Goal: Task Accomplishment & Management: Use online tool/utility

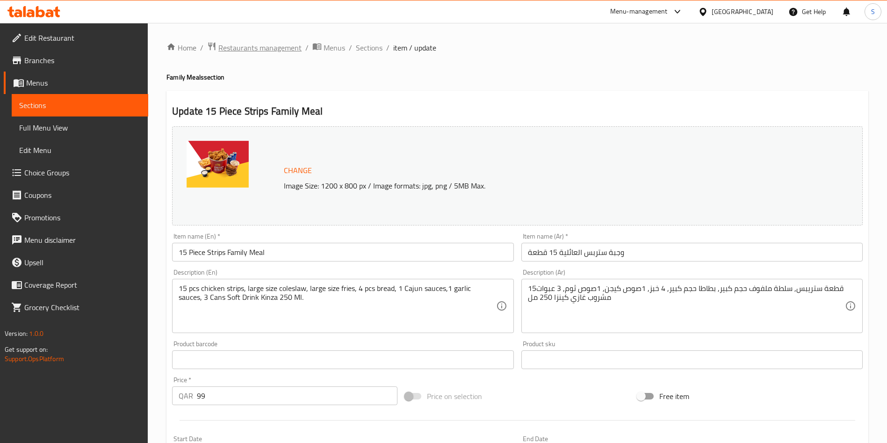
click at [282, 47] on span "Restaurants management" at bounding box center [259, 47] width 83 height 11
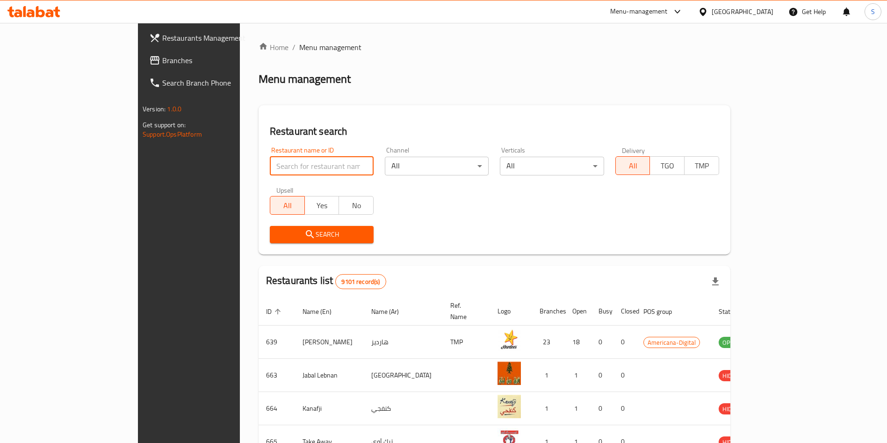
click at [270, 171] on input "search" at bounding box center [322, 166] width 104 height 19
type input "mazaya"
click button "Search" at bounding box center [322, 234] width 104 height 17
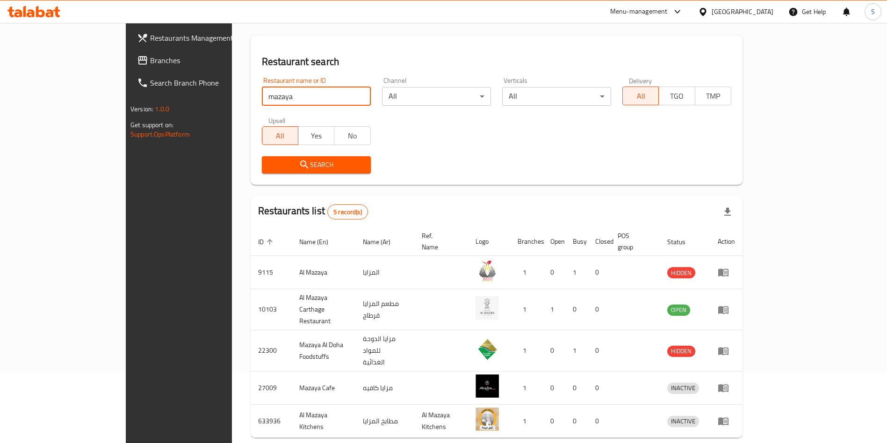
scroll to position [70, 0]
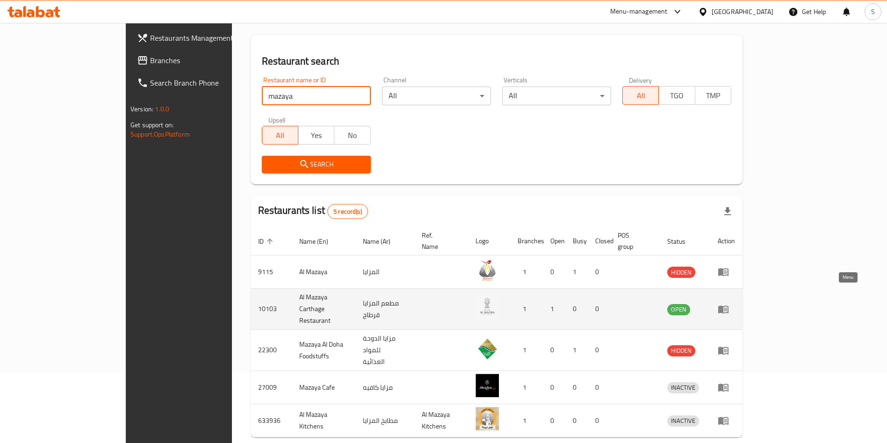
click at [729, 304] on icon "enhanced table" at bounding box center [723, 309] width 11 height 11
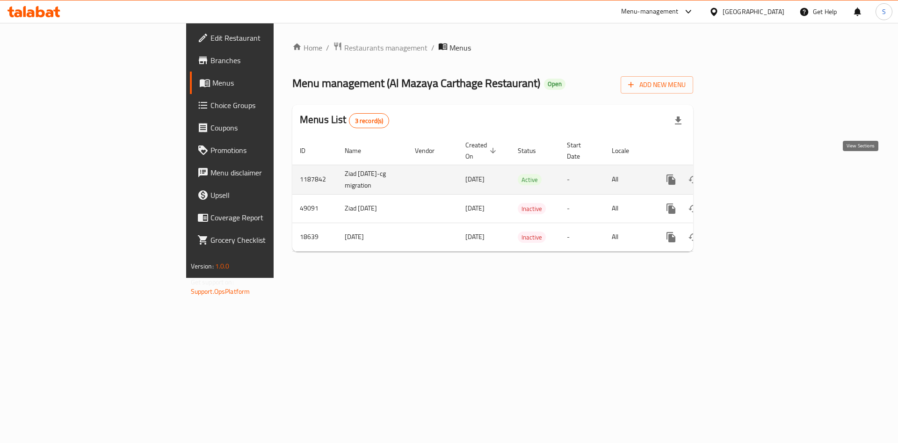
click at [750, 172] on link "enhanced table" at bounding box center [738, 179] width 22 height 22
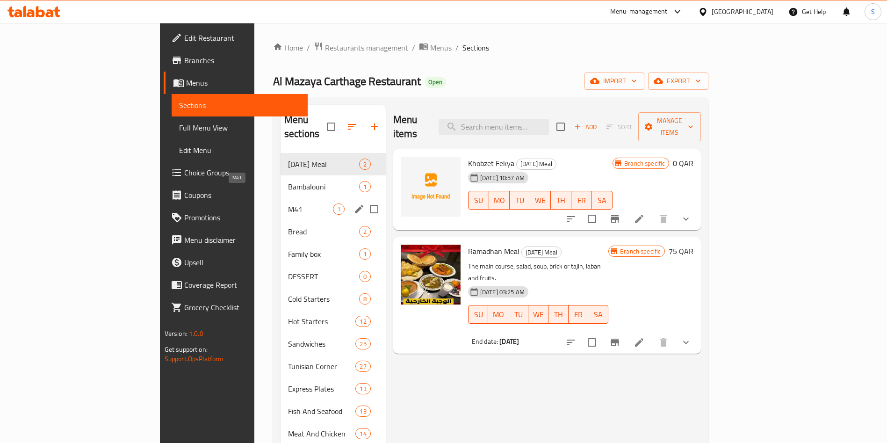
click at [288, 204] on span "M41" at bounding box center [310, 209] width 45 height 11
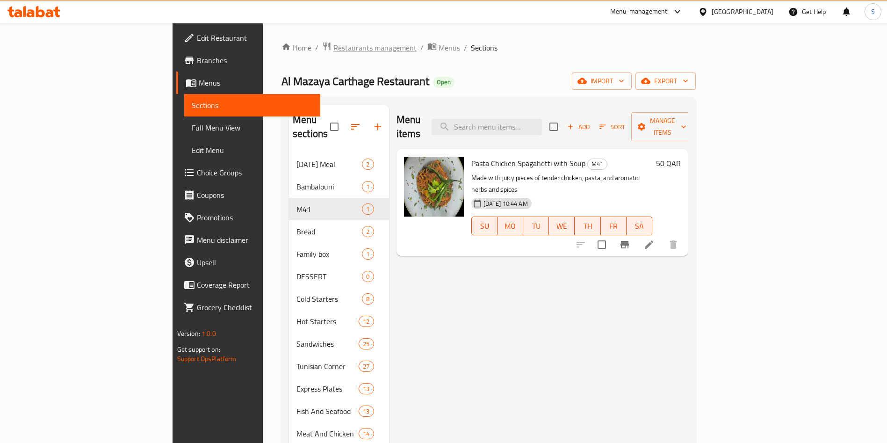
click at [334, 47] on span "Restaurants management" at bounding box center [375, 47] width 83 height 11
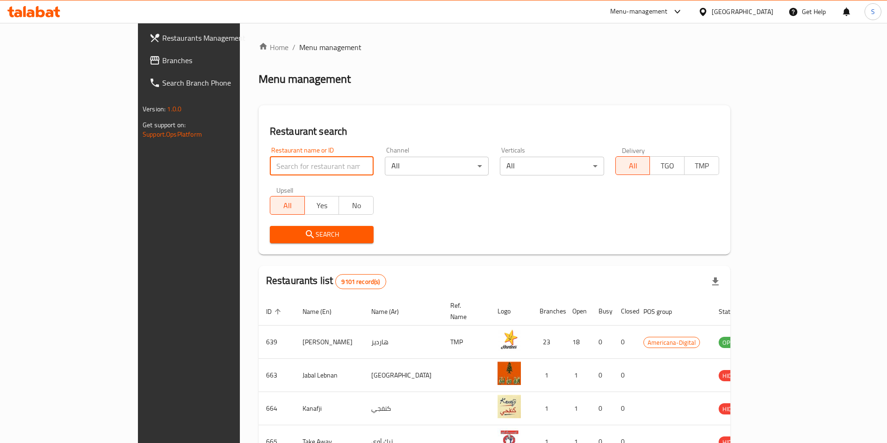
click at [285, 165] on input "search" at bounding box center [322, 166] width 104 height 19
type input "kuw"
click button "Search" at bounding box center [322, 234] width 104 height 17
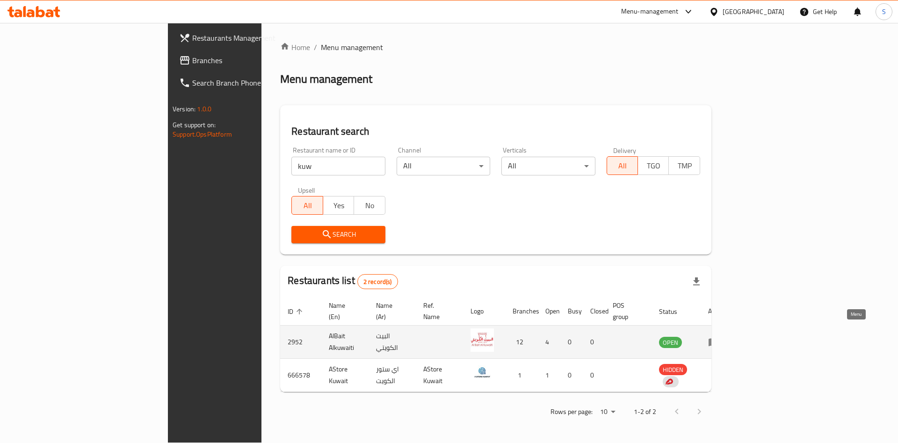
click at [719, 339] on icon "enhanced table" at bounding box center [714, 343] width 10 height 8
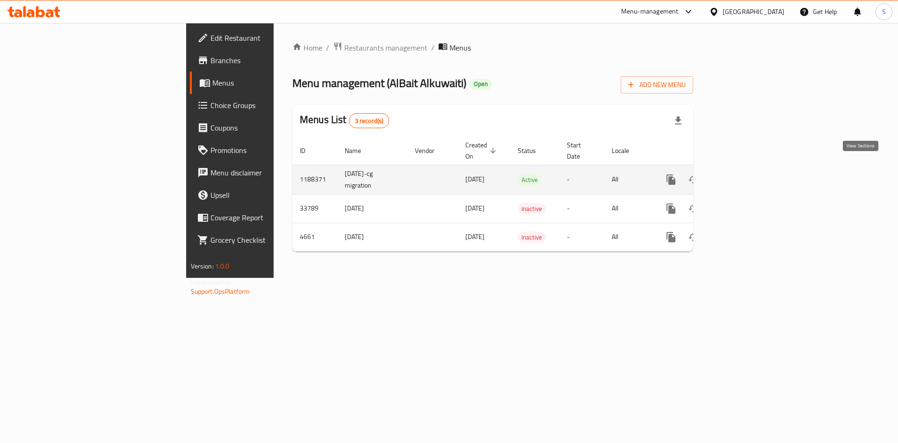
click at [744, 174] on icon "enhanced table" at bounding box center [738, 179] width 11 height 11
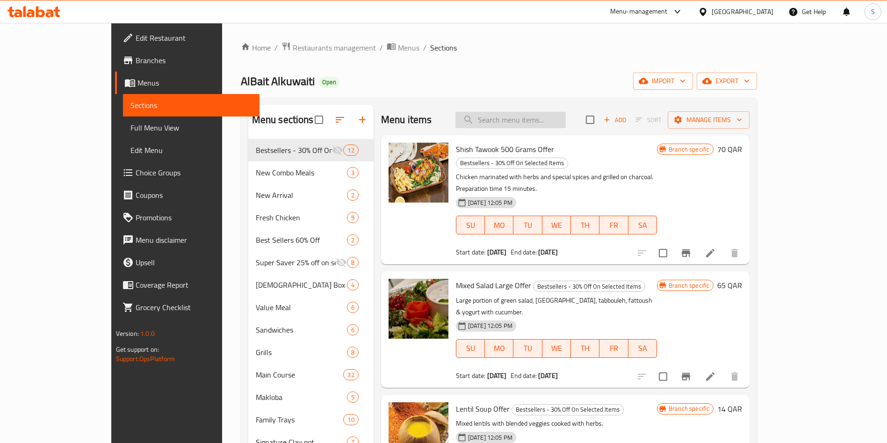
click at [533, 122] on input "search" at bounding box center [511, 120] width 110 height 16
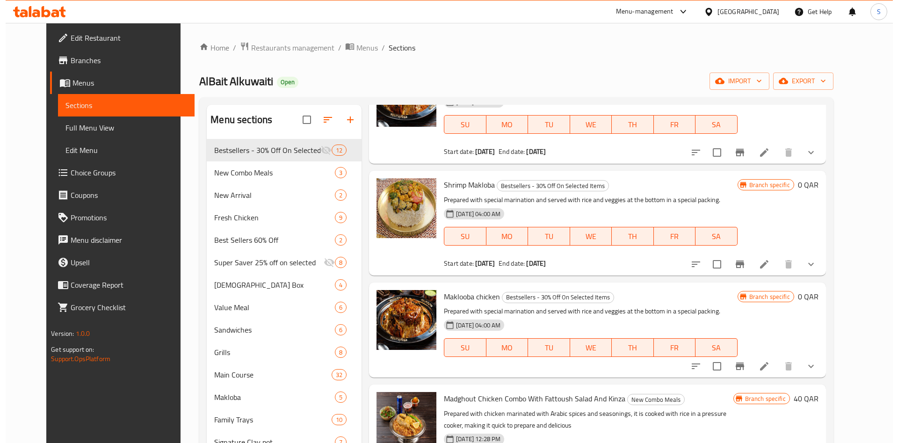
scroll to position [79, 0]
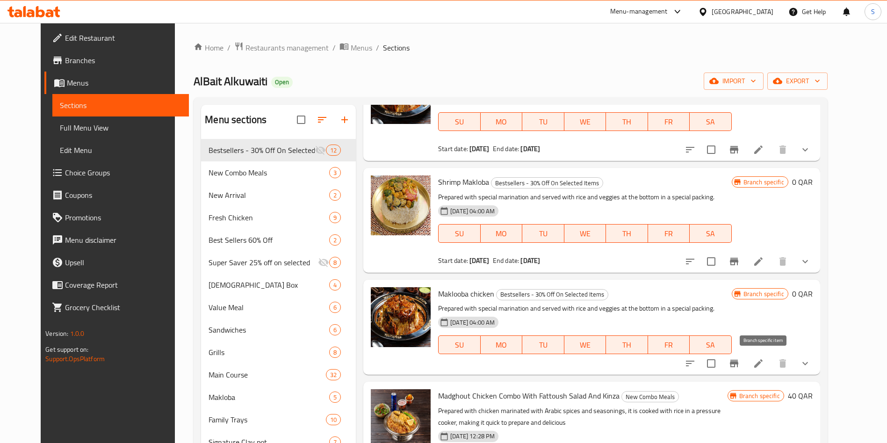
type input "mak"
click at [740, 367] on icon "Branch-specific-item" at bounding box center [734, 363] width 11 height 11
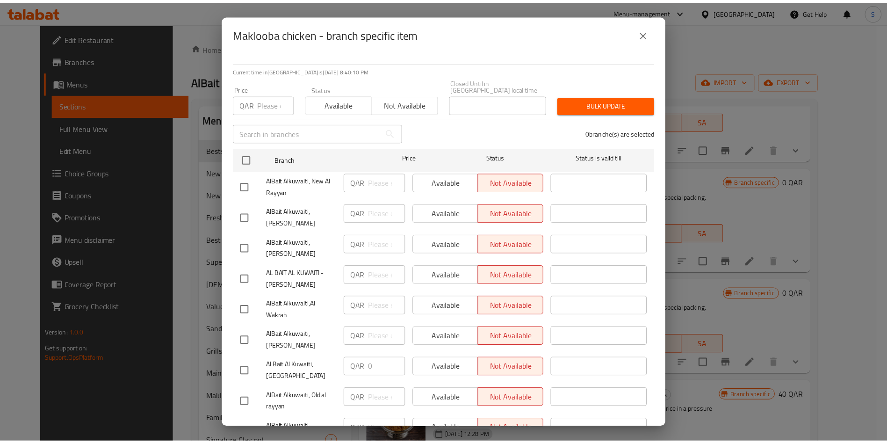
scroll to position [65, 0]
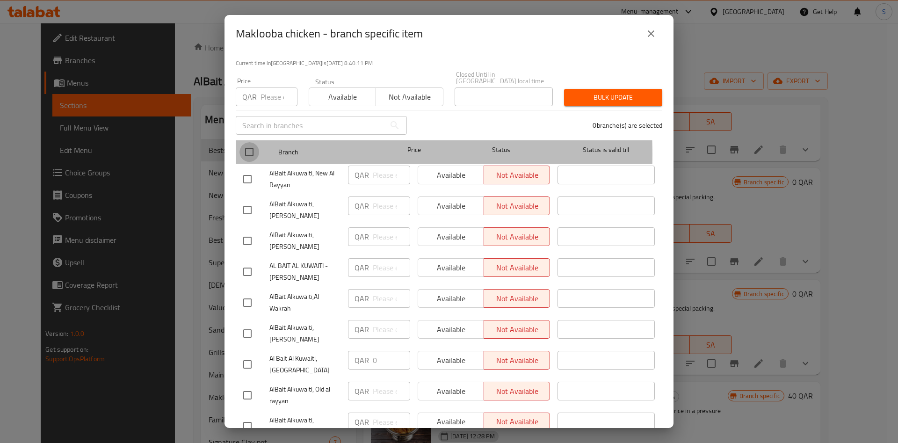
click at [253, 147] on input "checkbox" at bounding box center [250, 152] width 20 height 20
checkbox input "true"
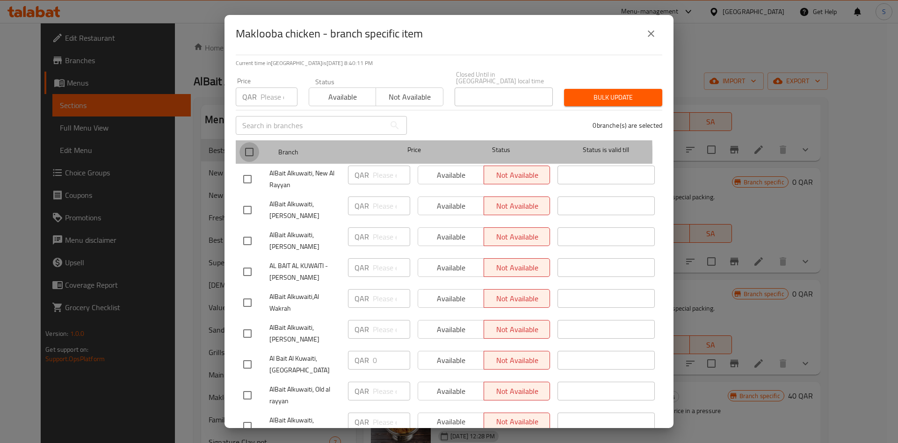
checkbox input "true"
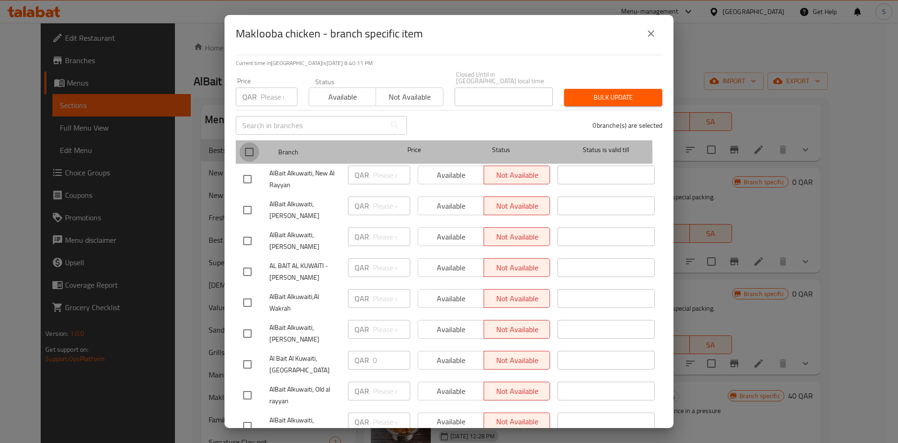
checkbox input "true"
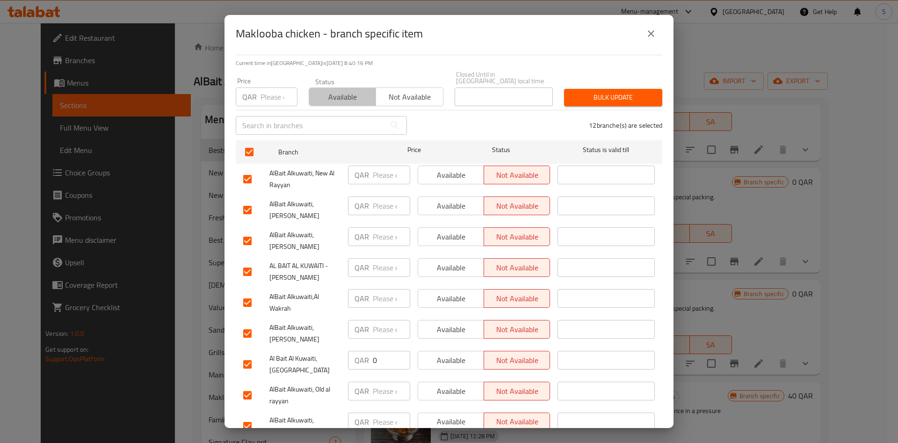
click at [343, 96] on span "Available" at bounding box center [342, 97] width 59 height 14
click at [653, 38] on icon "close" at bounding box center [651, 33] width 11 height 11
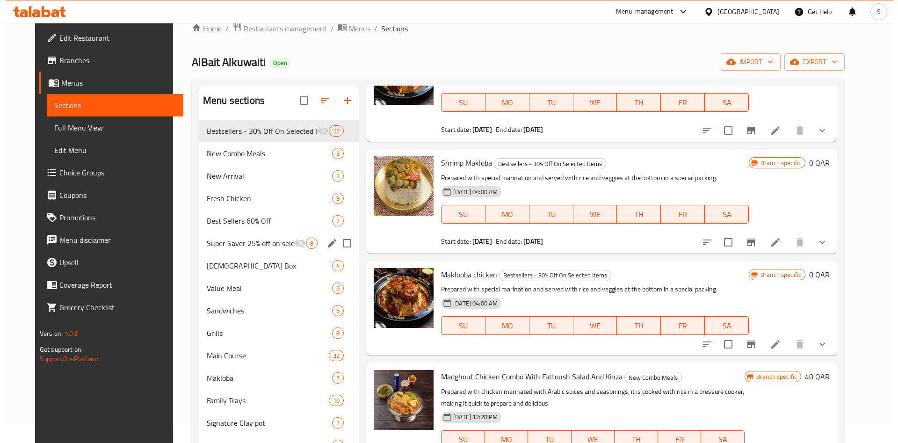
scroll to position [0, 0]
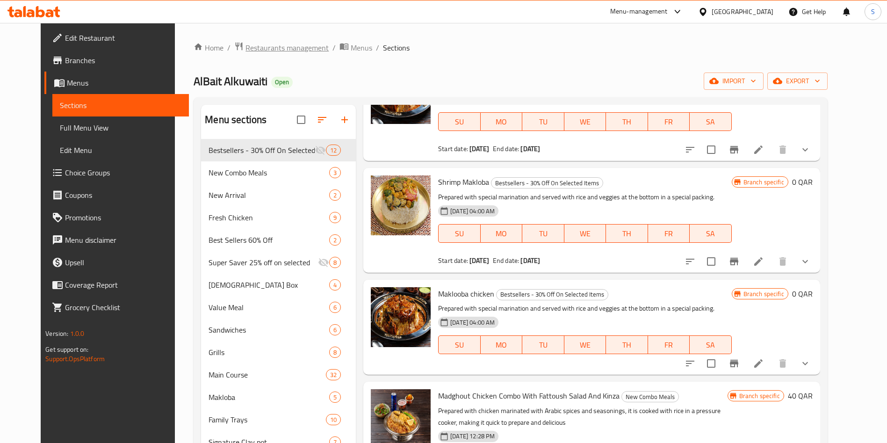
click at [277, 48] on span "Restaurants management" at bounding box center [287, 47] width 83 height 11
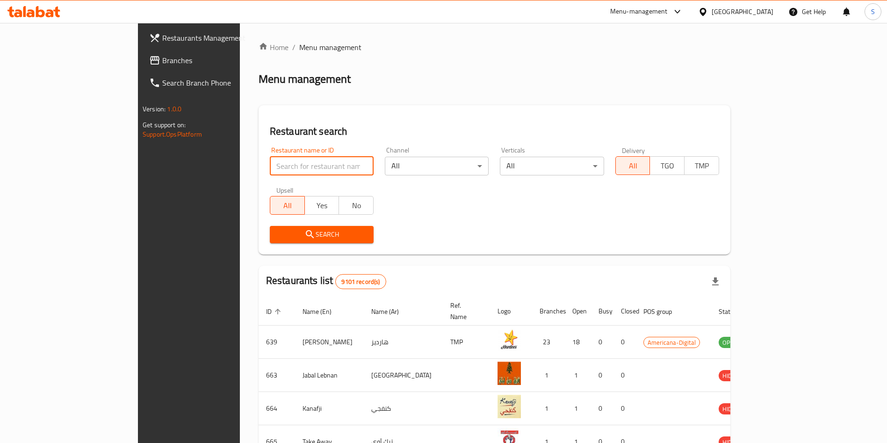
click at [270, 159] on input "search" at bounding box center [322, 166] width 104 height 19
type input "z"
type input "mazaya"
click button "Search" at bounding box center [322, 234] width 104 height 17
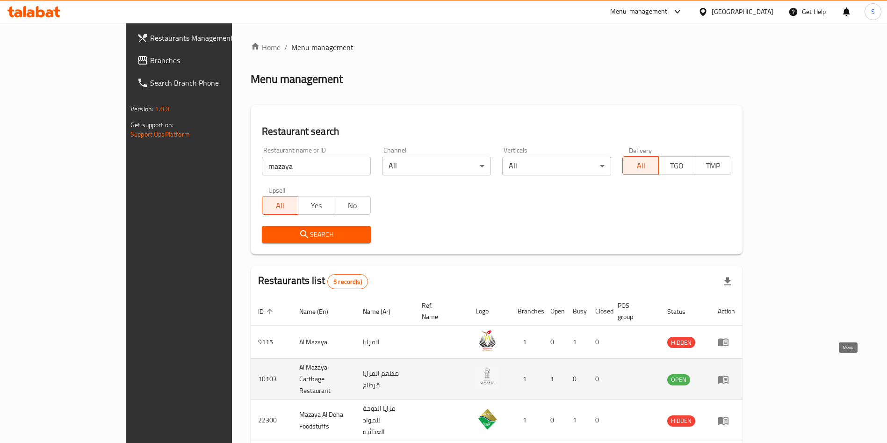
click at [729, 374] on icon "enhanced table" at bounding box center [723, 379] width 11 height 11
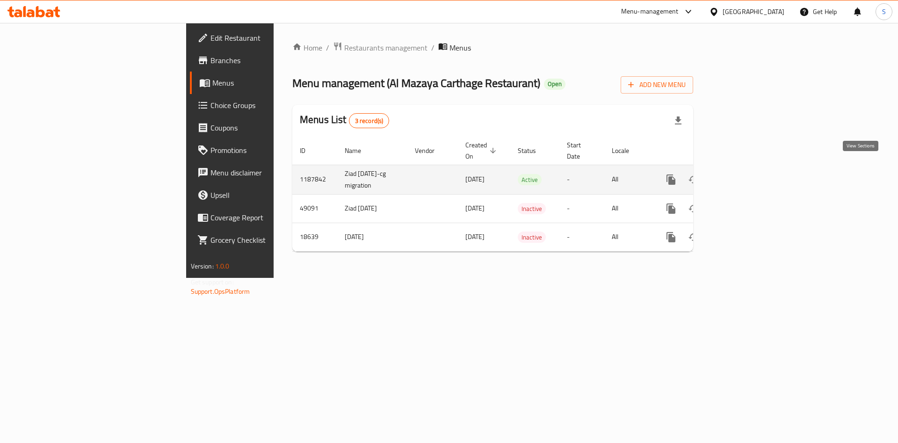
click at [744, 174] on icon "enhanced table" at bounding box center [738, 179] width 11 height 11
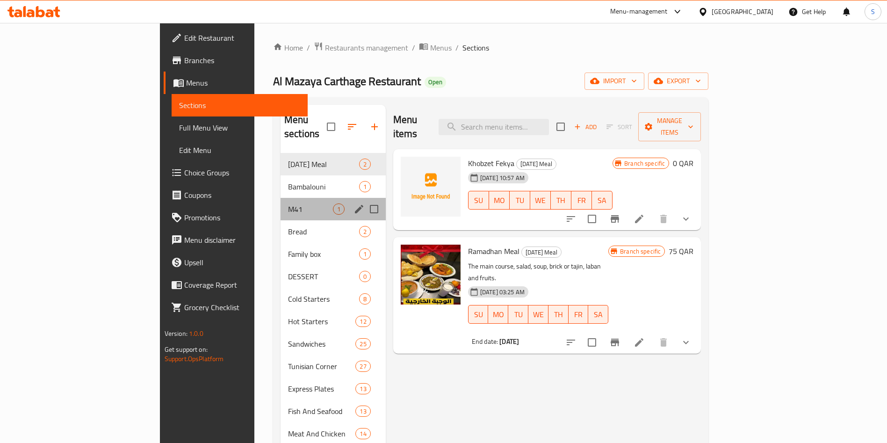
click at [281, 204] on div "M41 1" at bounding box center [333, 209] width 105 height 22
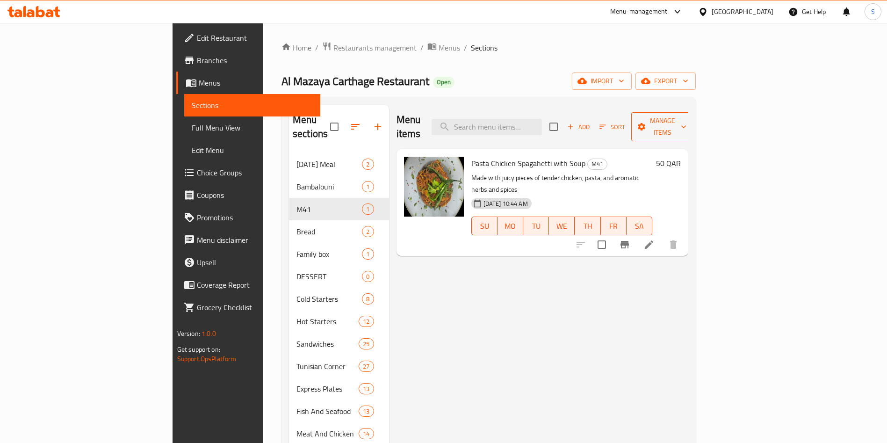
click at [687, 118] on span "Manage items" at bounding box center [663, 126] width 48 height 23
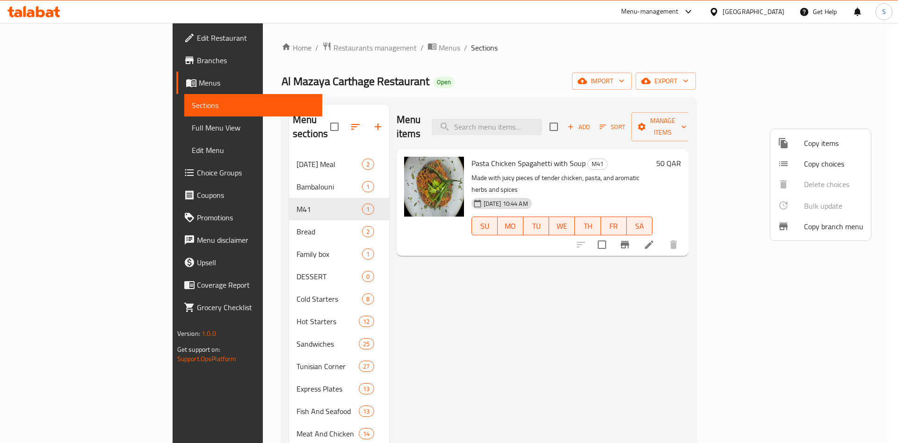
click at [829, 149] on span "Copy items" at bounding box center [833, 143] width 59 height 11
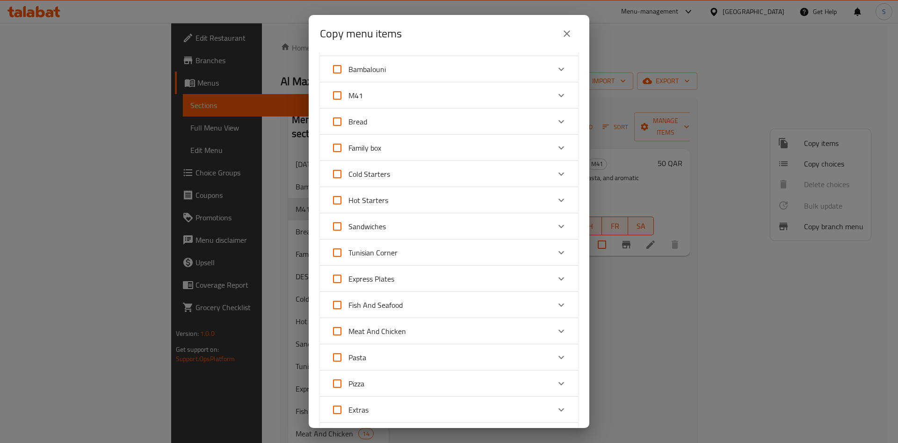
scroll to position [50, 0]
click at [556, 98] on icon "Expand" at bounding box center [561, 97] width 11 height 11
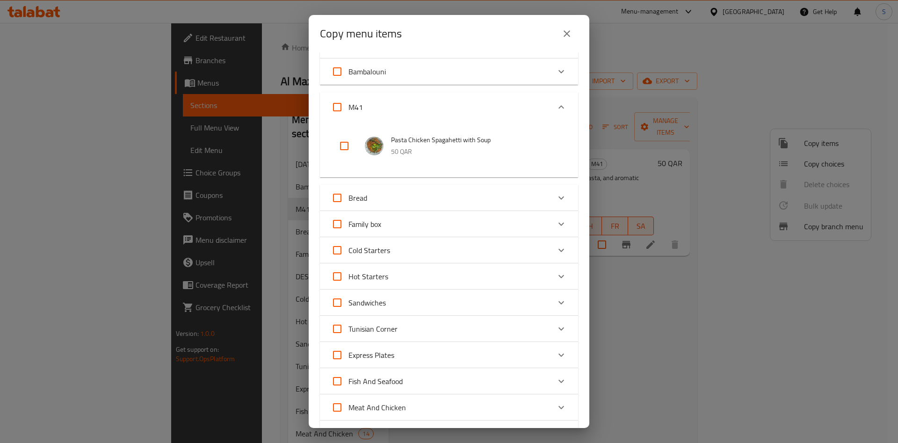
click at [346, 144] on input "checkbox" at bounding box center [344, 146] width 22 height 22
checkbox input "true"
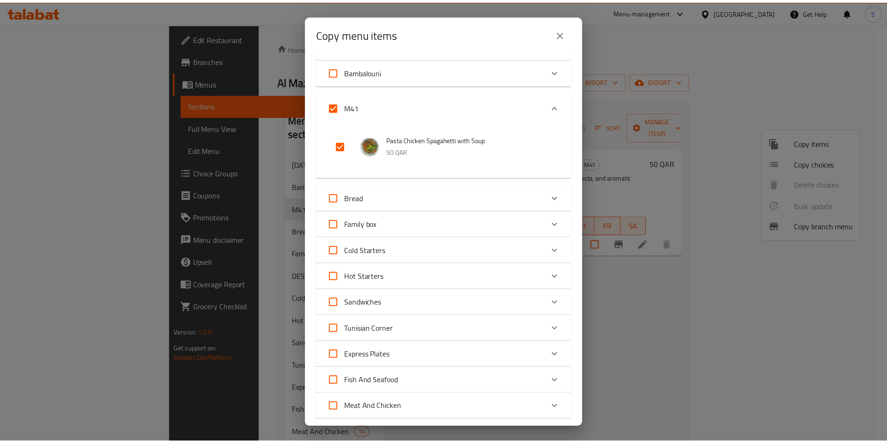
scroll to position [334, 0]
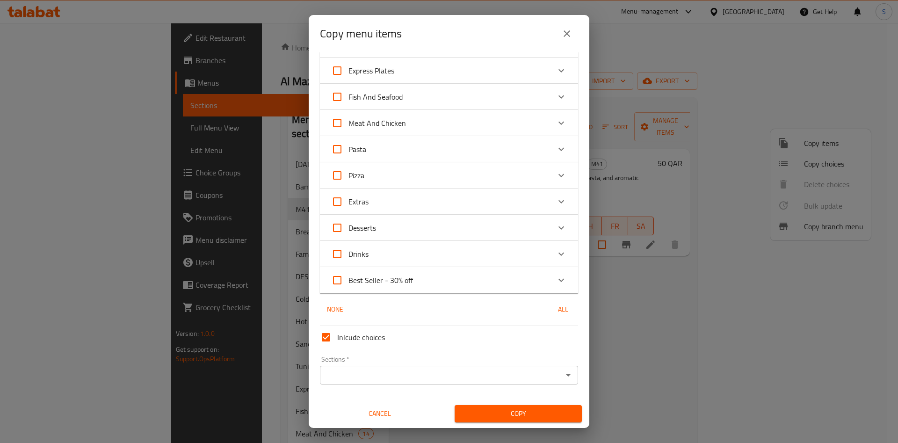
click at [459, 386] on div "Sections   * Sections *" at bounding box center [449, 370] width 266 height 36
click at [351, 332] on span "Inlcude choices" at bounding box center [361, 337] width 48 height 11
click at [337, 330] on input "Inlcude choices" at bounding box center [326, 337] width 22 height 22
checkbox input "false"
click at [453, 381] on input "Sections   *" at bounding box center [441, 375] width 237 height 13
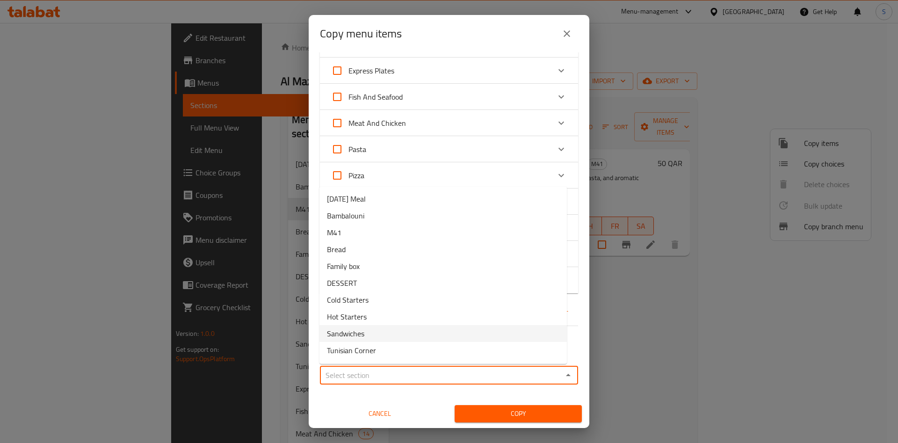
click at [442, 340] on li "Sandwiches" at bounding box center [443, 333] width 247 height 17
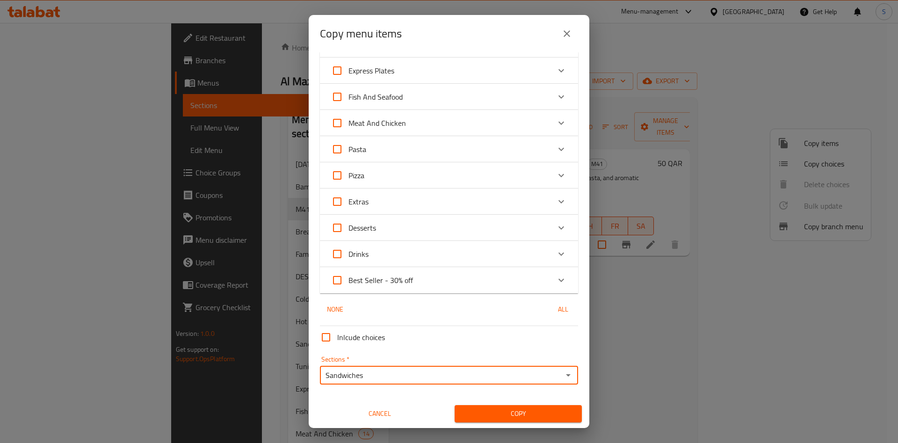
click at [435, 374] on input "Sandwiches" at bounding box center [441, 375] width 237 height 13
click at [403, 384] on div "Sandwiches Sections *" at bounding box center [449, 375] width 258 height 19
click at [563, 374] on icon "Open" at bounding box center [568, 375] width 11 height 11
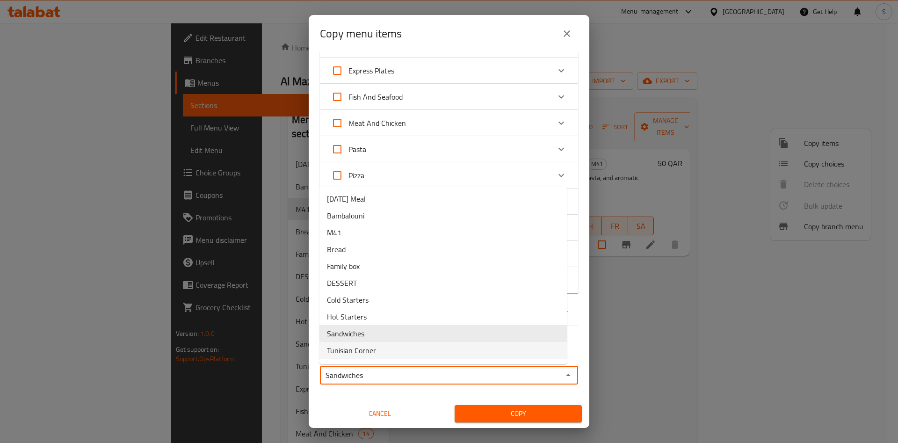
click at [461, 353] on li "Tunisian Corner" at bounding box center [443, 350] width 247 height 17
type input "Tunisian Corner"
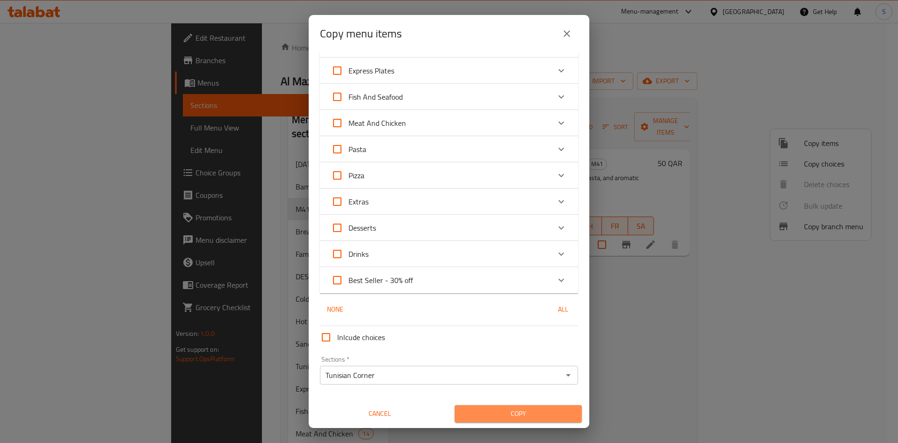
click at [526, 418] on span "Copy" at bounding box center [518, 414] width 112 height 12
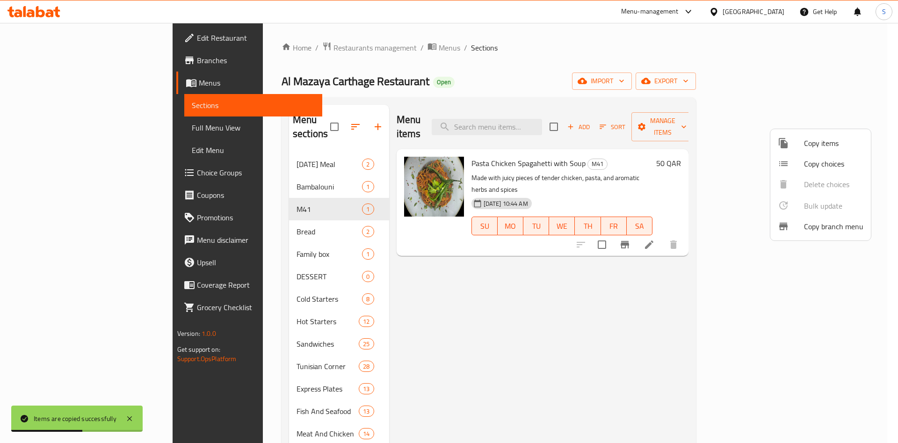
click at [487, 339] on div at bounding box center [449, 221] width 898 height 443
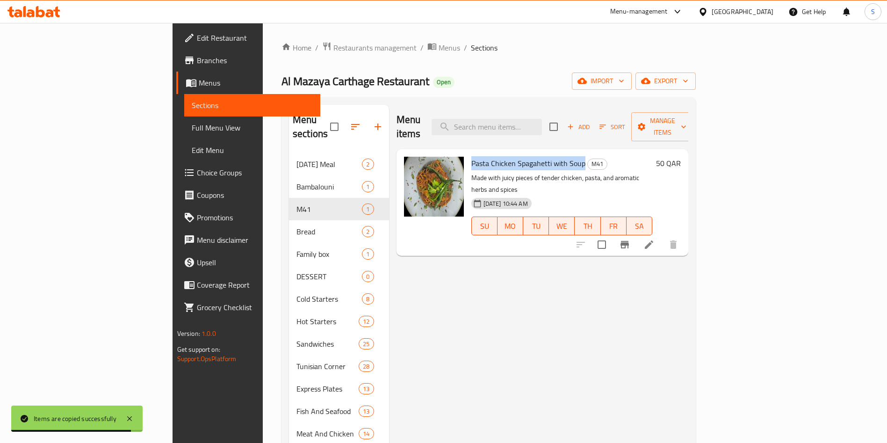
drag, startPoint x: 428, startPoint y: 151, endPoint x: 538, endPoint y: 153, distance: 110.9
click at [538, 153] on div "Pasta Chicken Spagahetti with Soup M41 Made with juicy pieces of tender chicken…" at bounding box center [562, 202] width 189 height 99
copy span "Pasta Chicken Spagahetti with Sou"
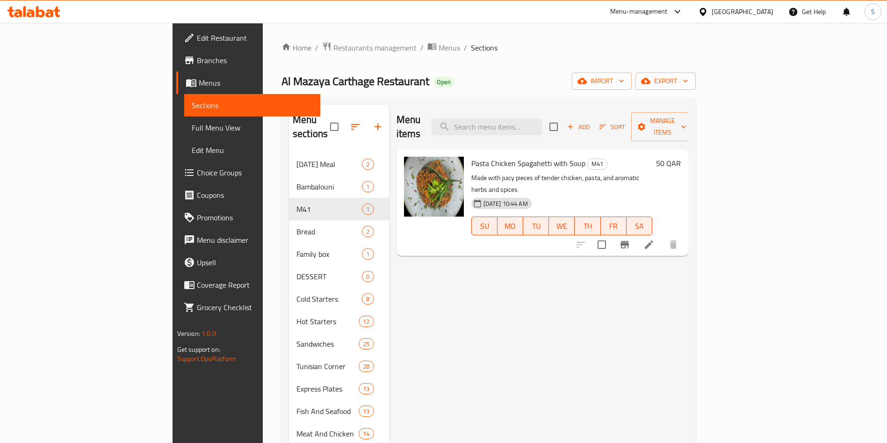
click at [668, 13] on div "Menu-management" at bounding box center [640, 11] width 58 height 11
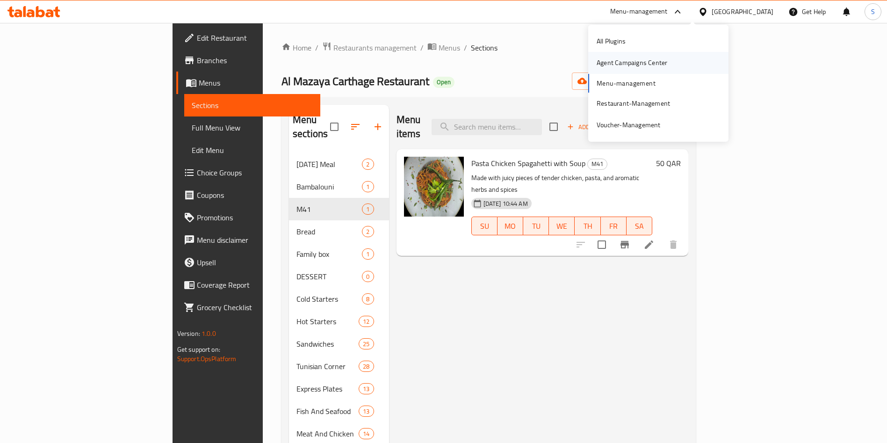
click at [621, 60] on div "Agent Campaigns Center" at bounding box center [632, 63] width 71 height 10
